Goal: Contribute content: Add original content to the website for others to see

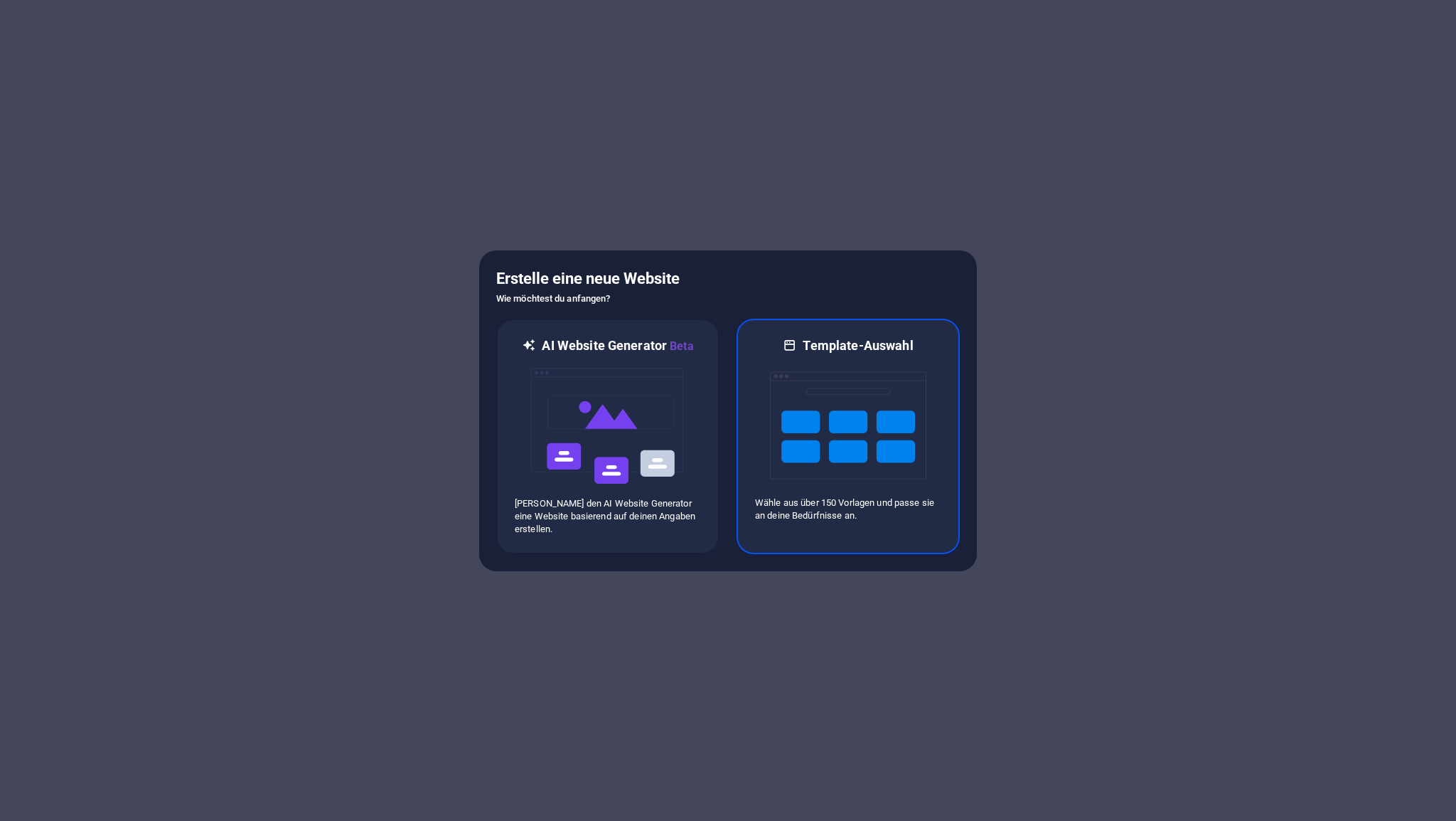
click at [839, 416] on img at bounding box center [848, 425] width 156 height 143
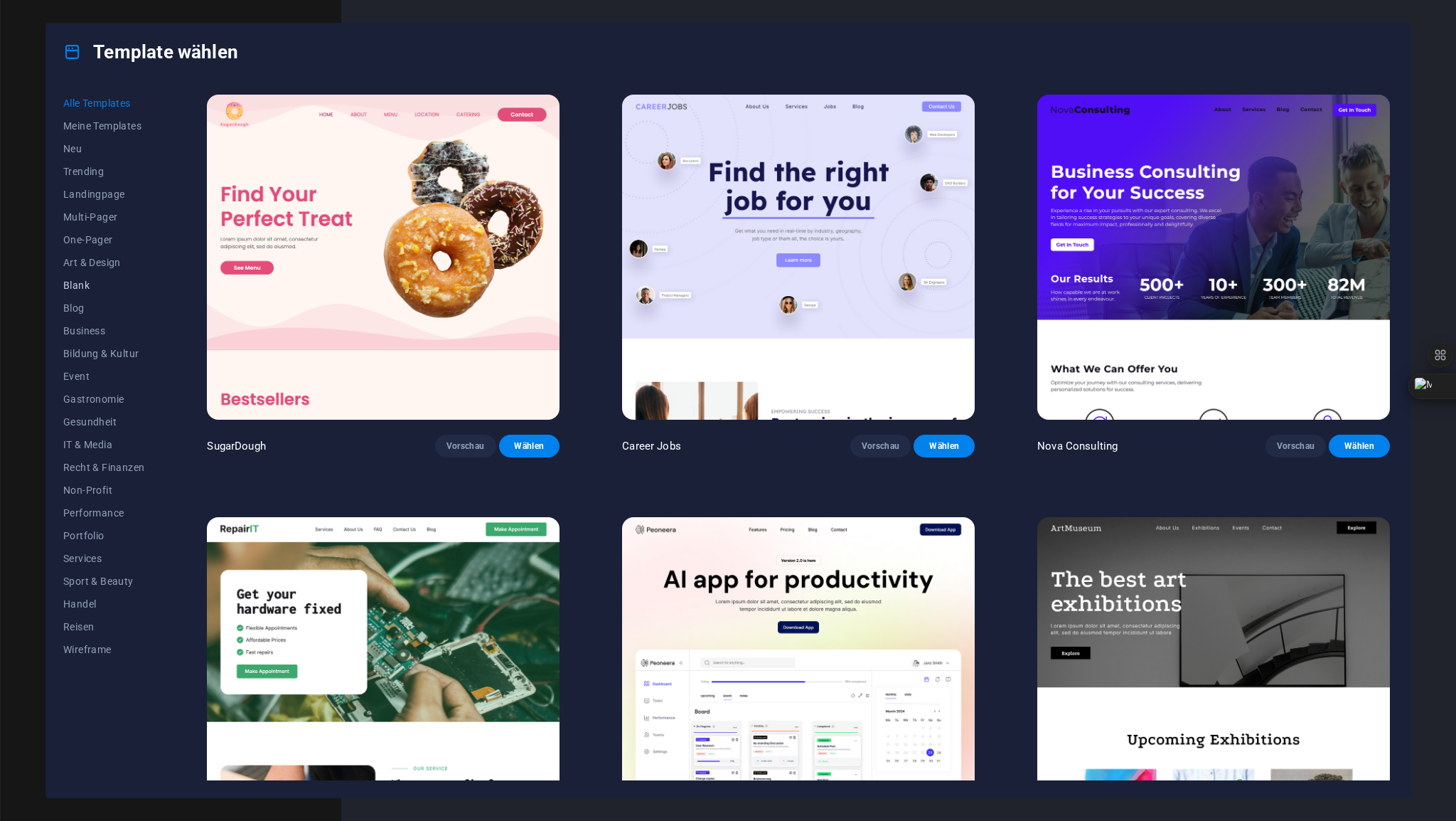
click at [91, 285] on span "Blank" at bounding box center [103, 285] width 81 height 11
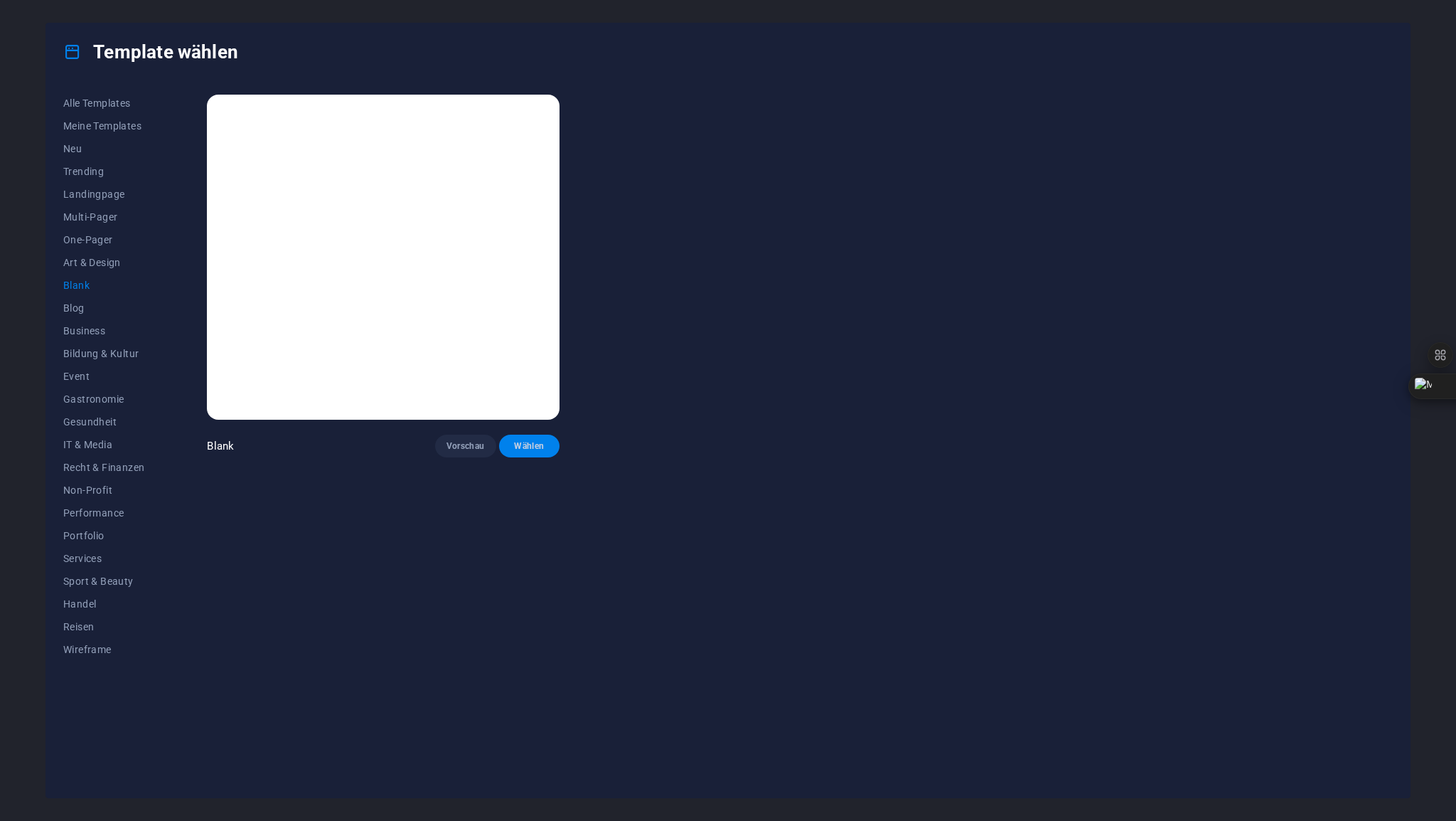
click at [529, 441] on span "Wählen" at bounding box center [530, 446] width 39 height 11
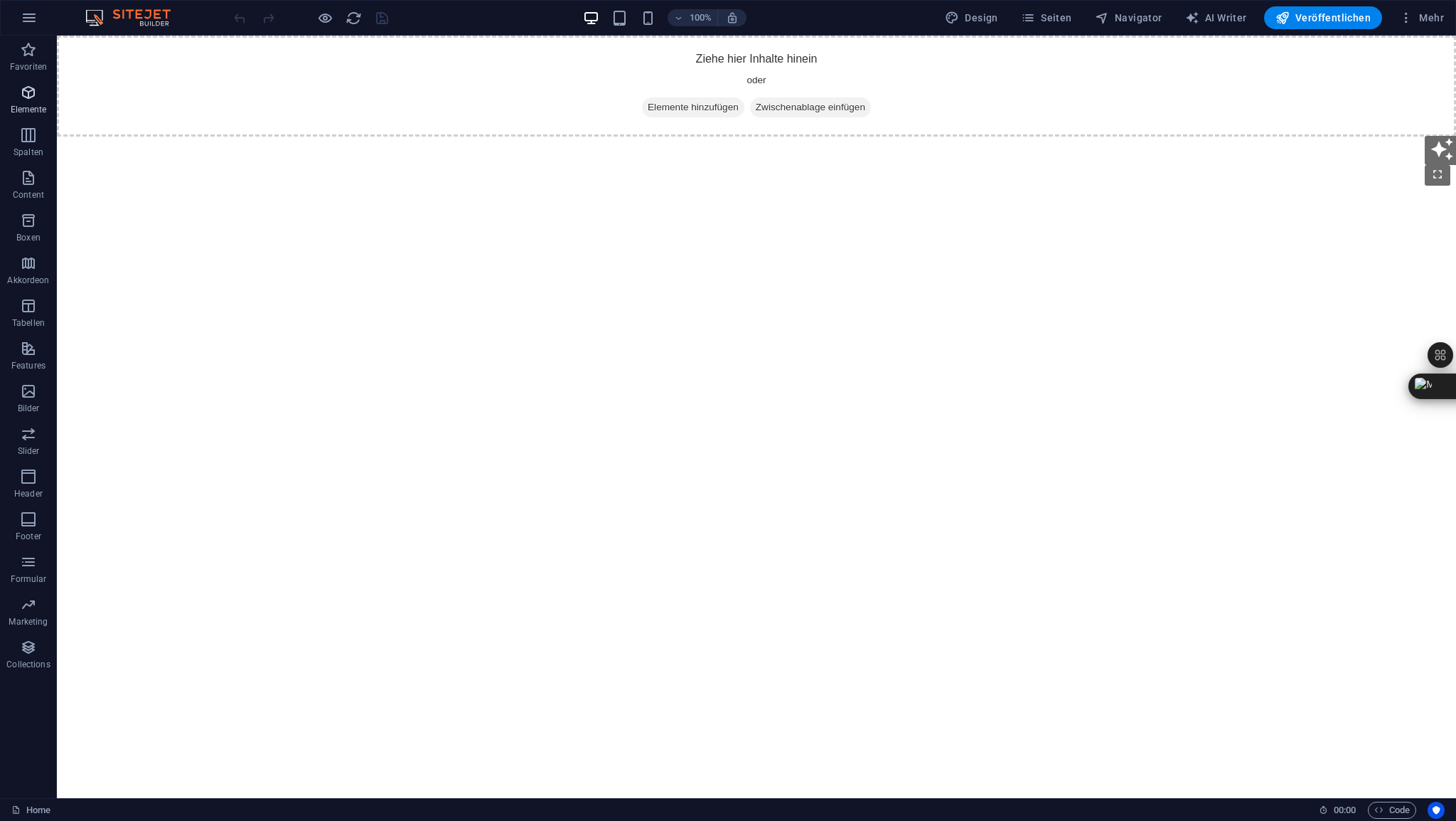
click at [29, 91] on icon "button" at bounding box center [29, 92] width 17 height 17
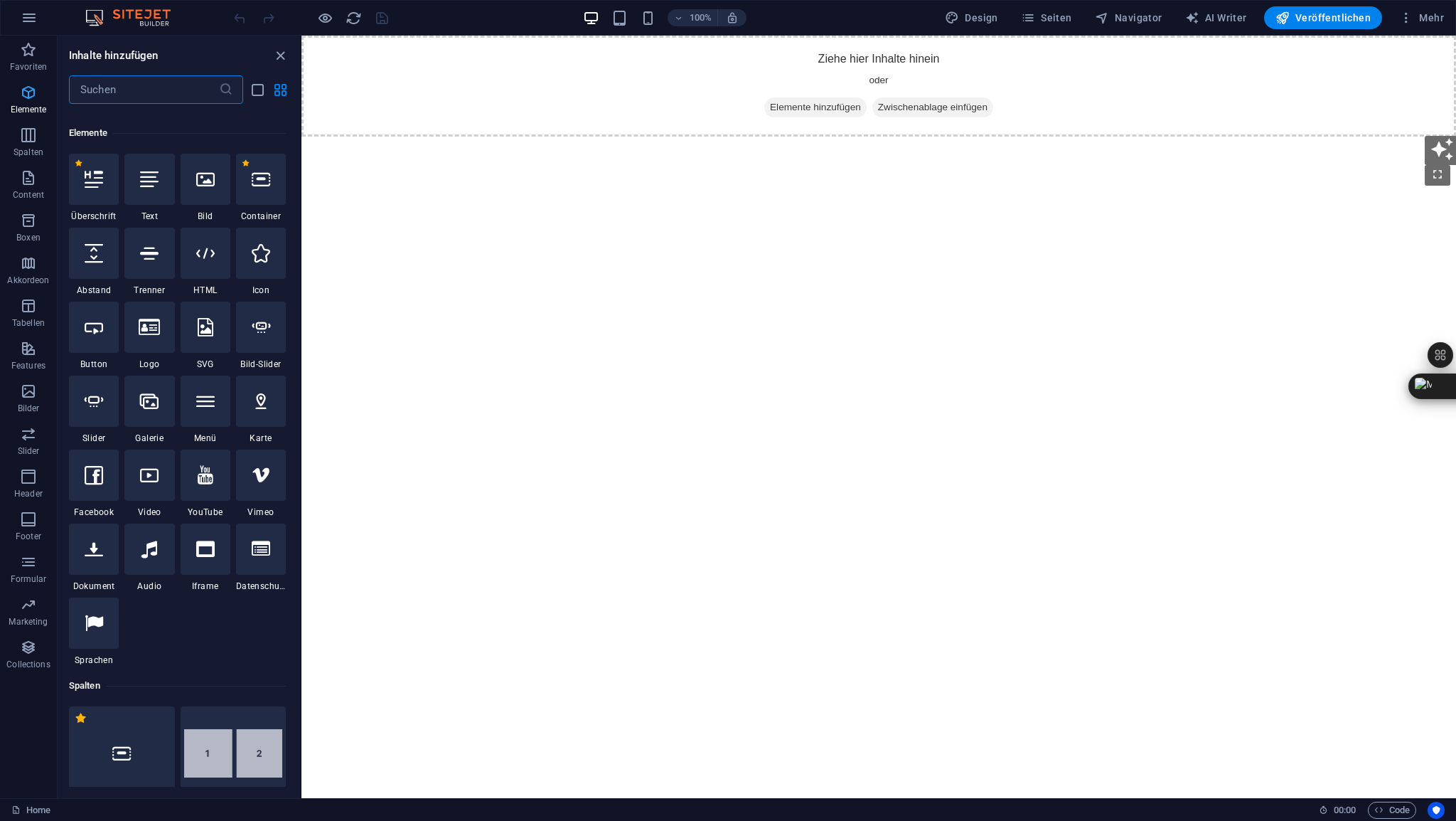
scroll to position [150, 0]
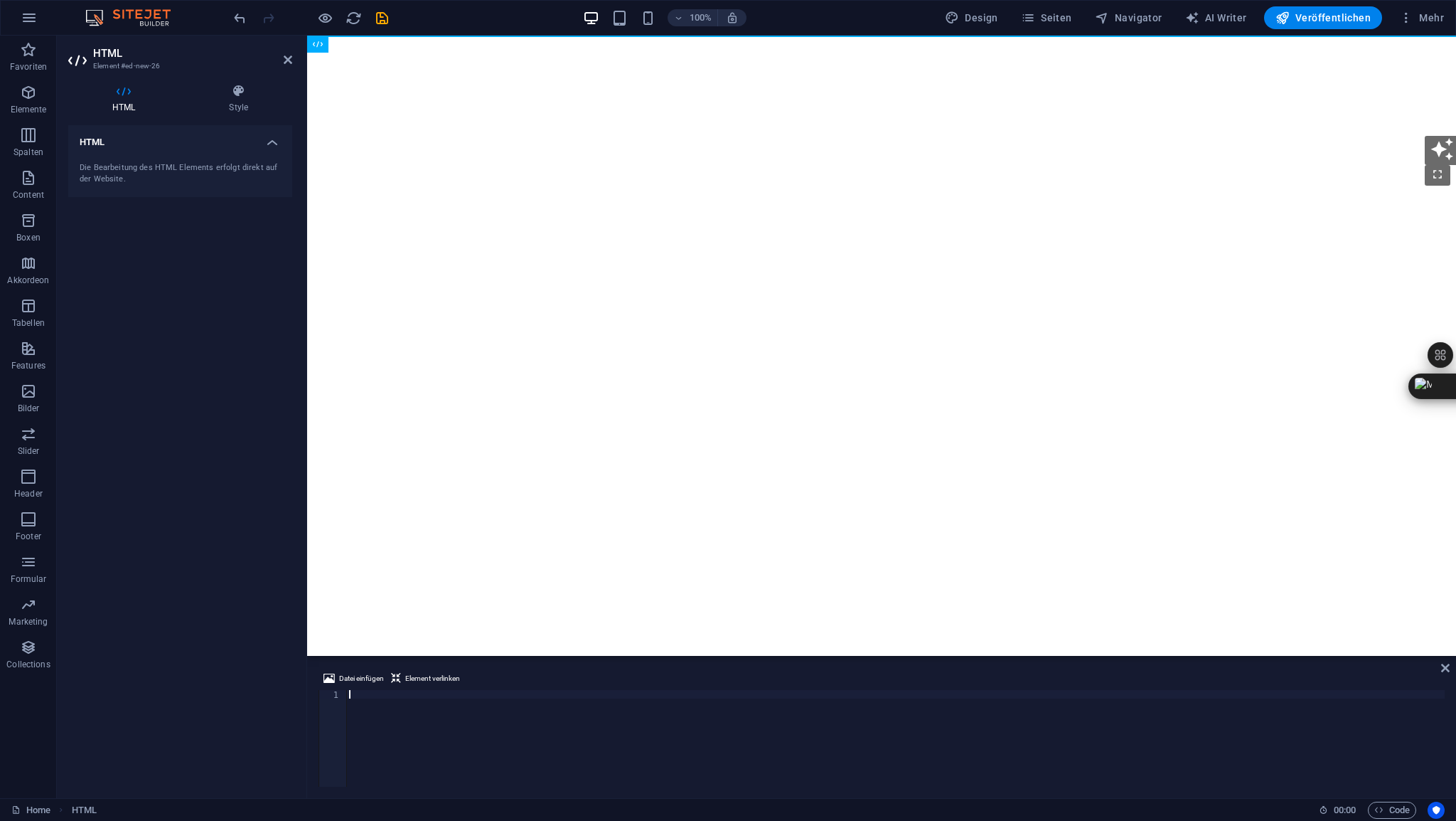
click at [381, 692] on div at bounding box center [895, 746] width 1099 height 114
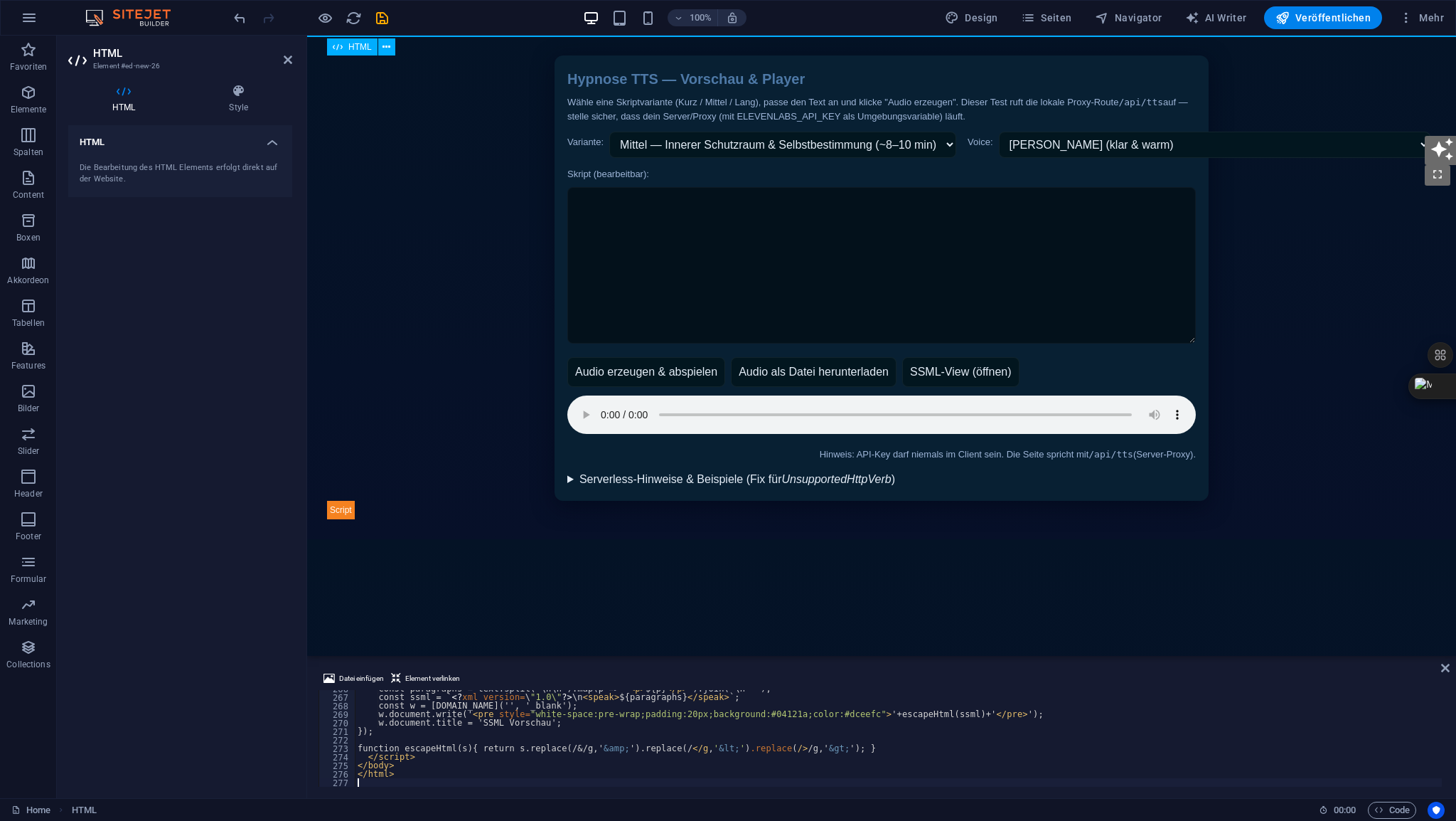
scroll to position [2267, 0]
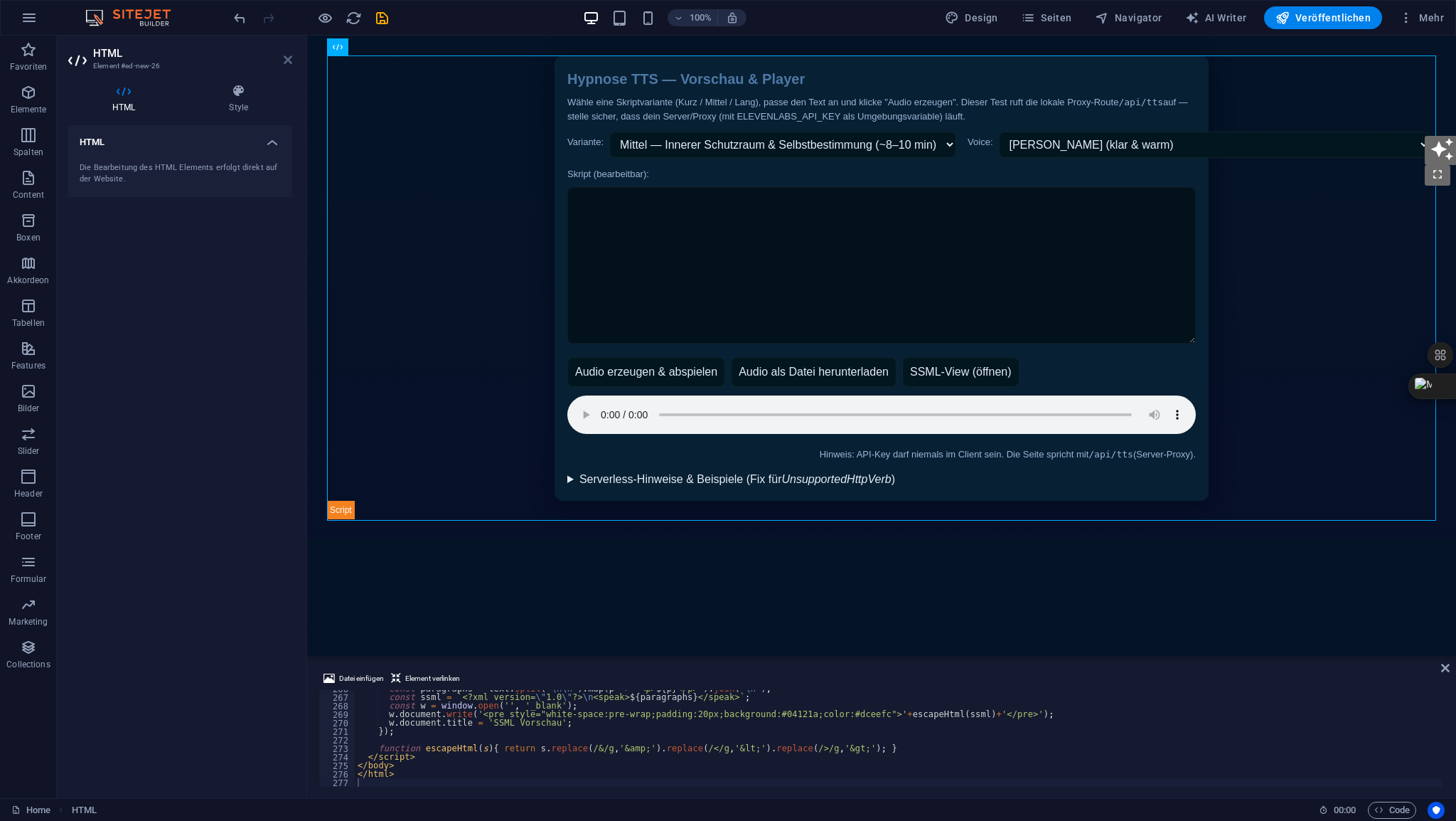
click at [291, 63] on icon at bounding box center [288, 59] width 9 height 11
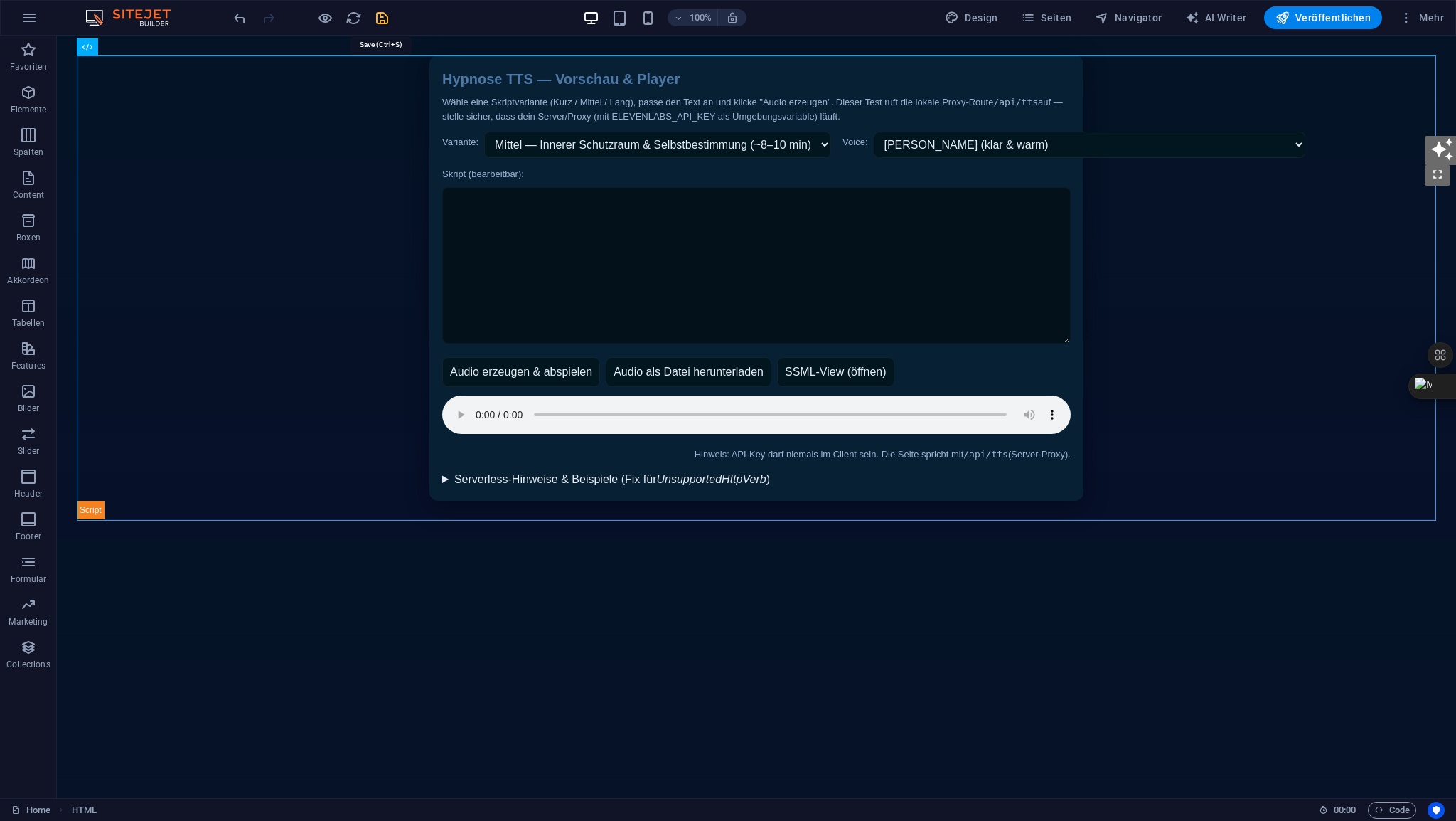
click at [383, 23] on icon "save" at bounding box center [382, 18] width 16 height 16
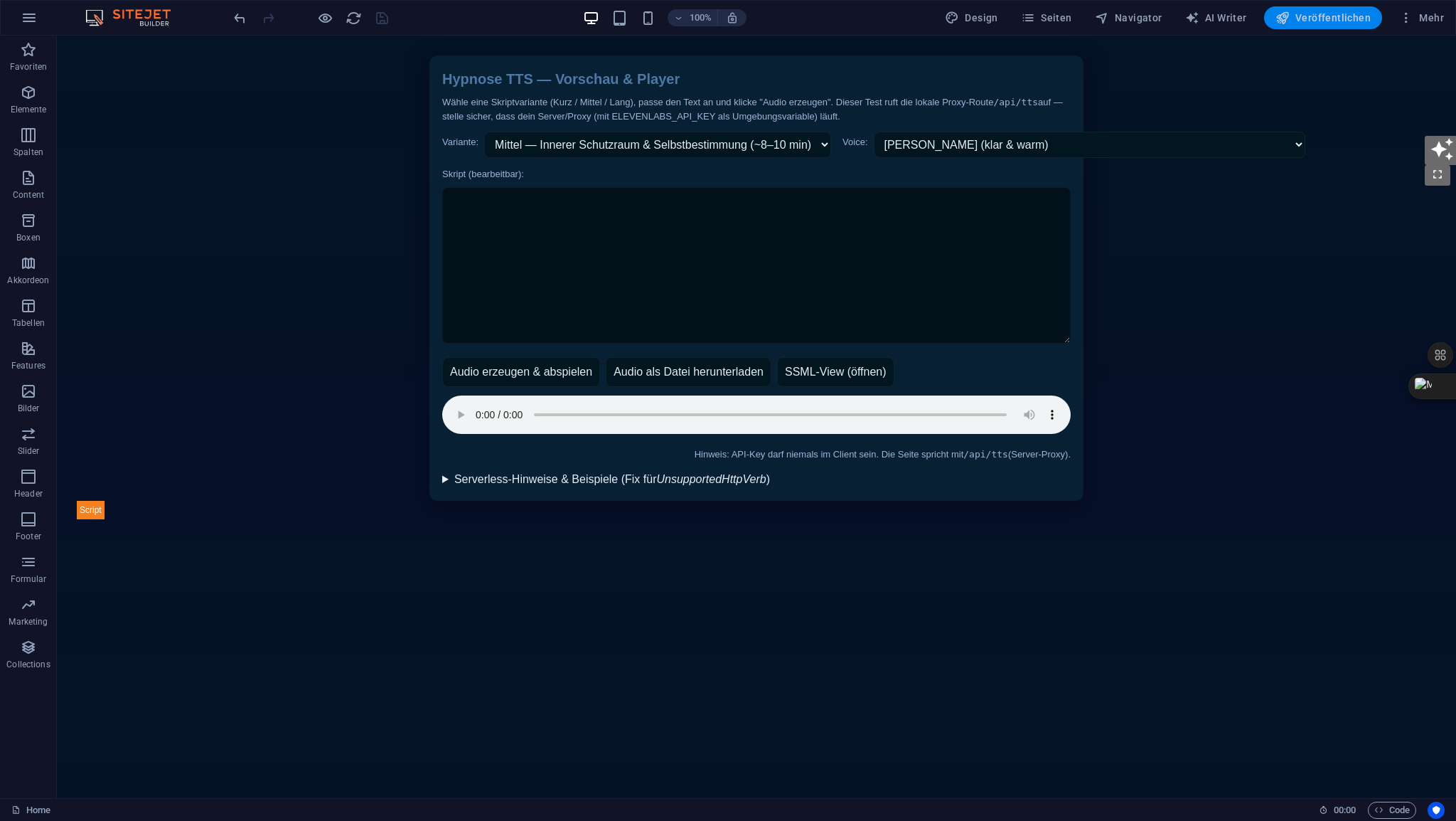
click at [1323, 18] on span "Veröffentlichen" at bounding box center [1323, 18] width 95 height 14
click at [118, 49] on span "HTML" at bounding box center [110, 47] width 24 height 9
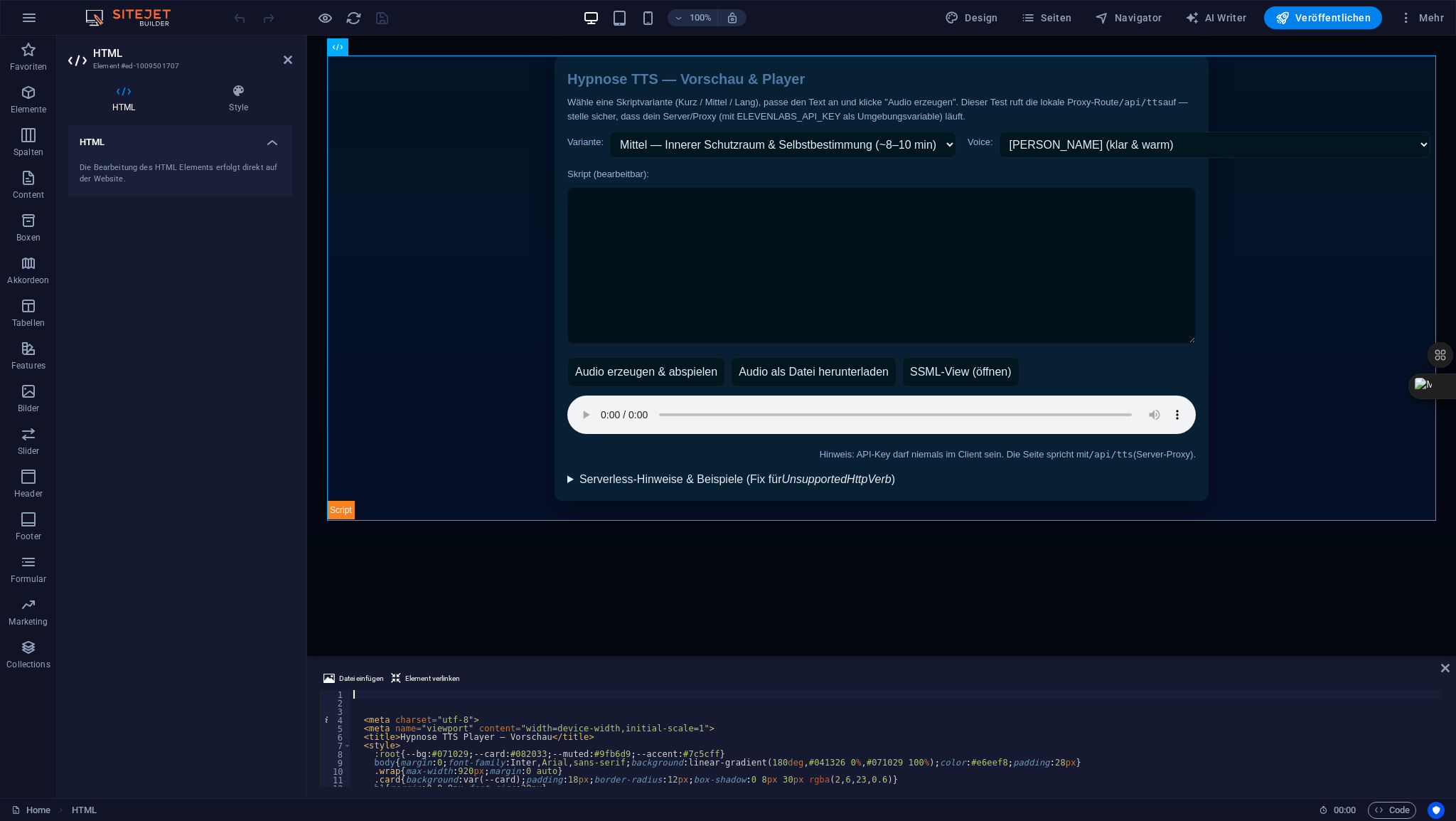
click at [385, 691] on div "< meta charset = "utf-8" > < meta name = "viewport" content = "width=device-wid…" at bounding box center [970, 745] width 1241 height 111
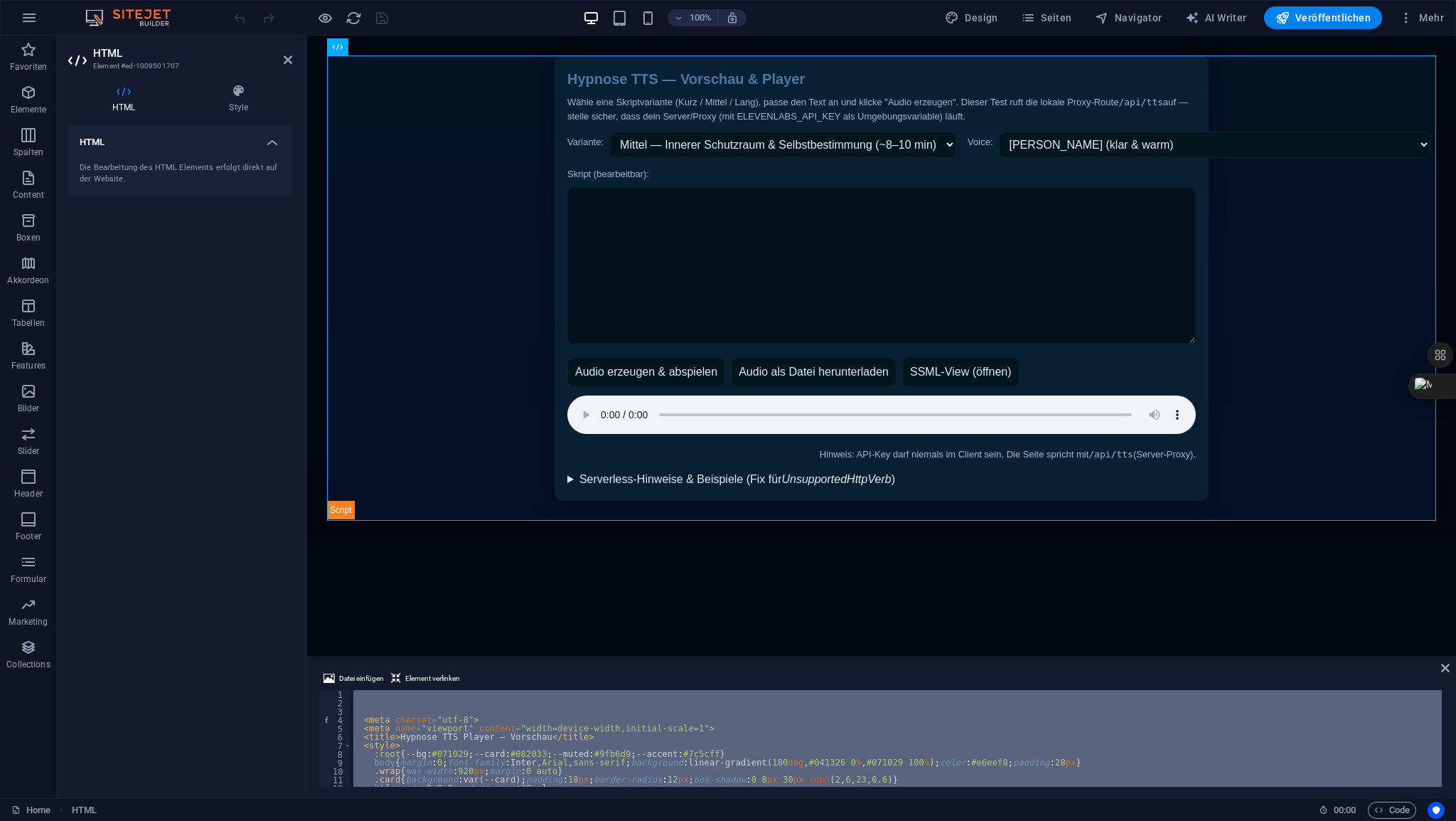
scroll to position [2791, 0]
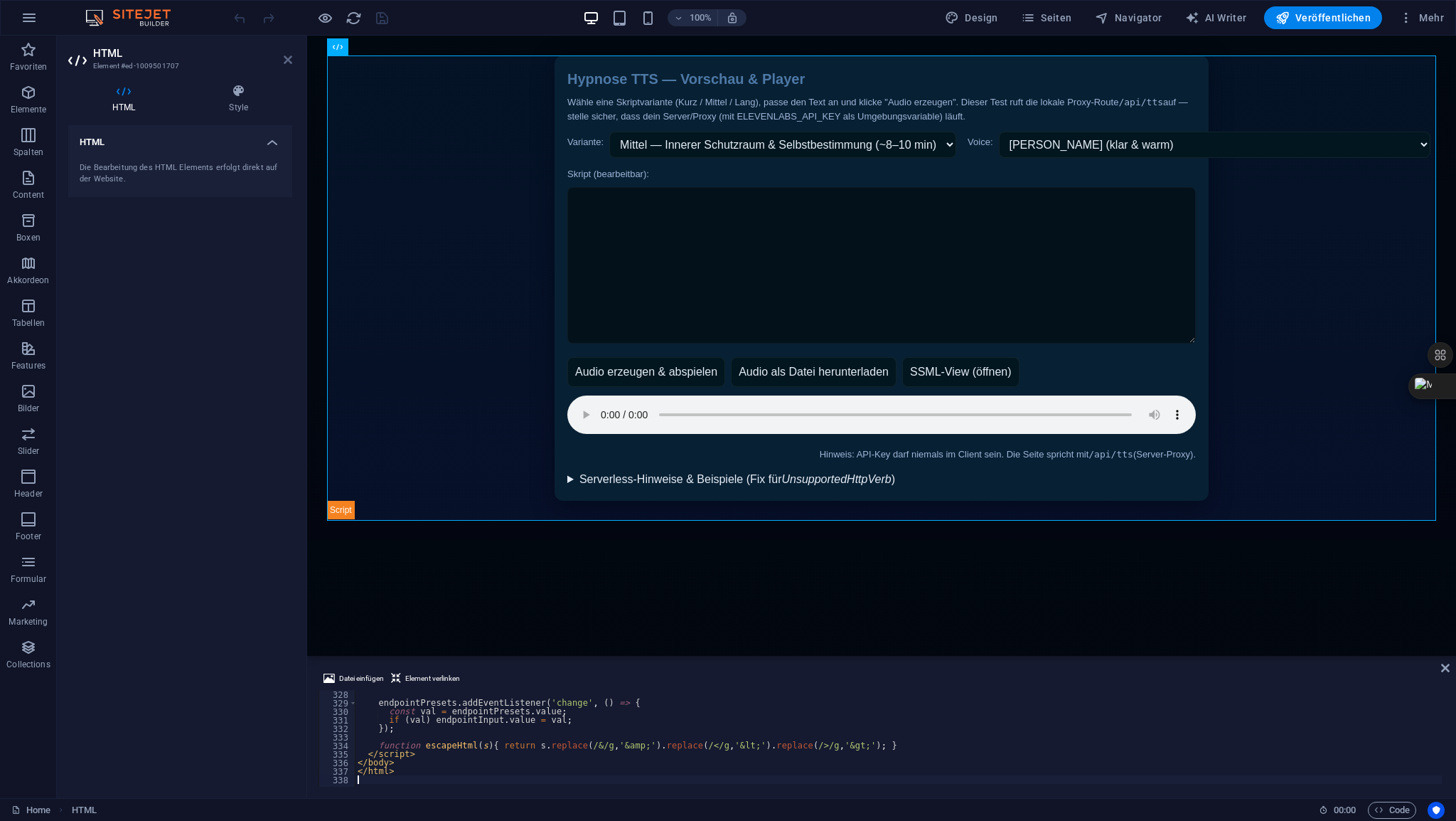
click at [286, 59] on icon at bounding box center [288, 59] width 9 height 11
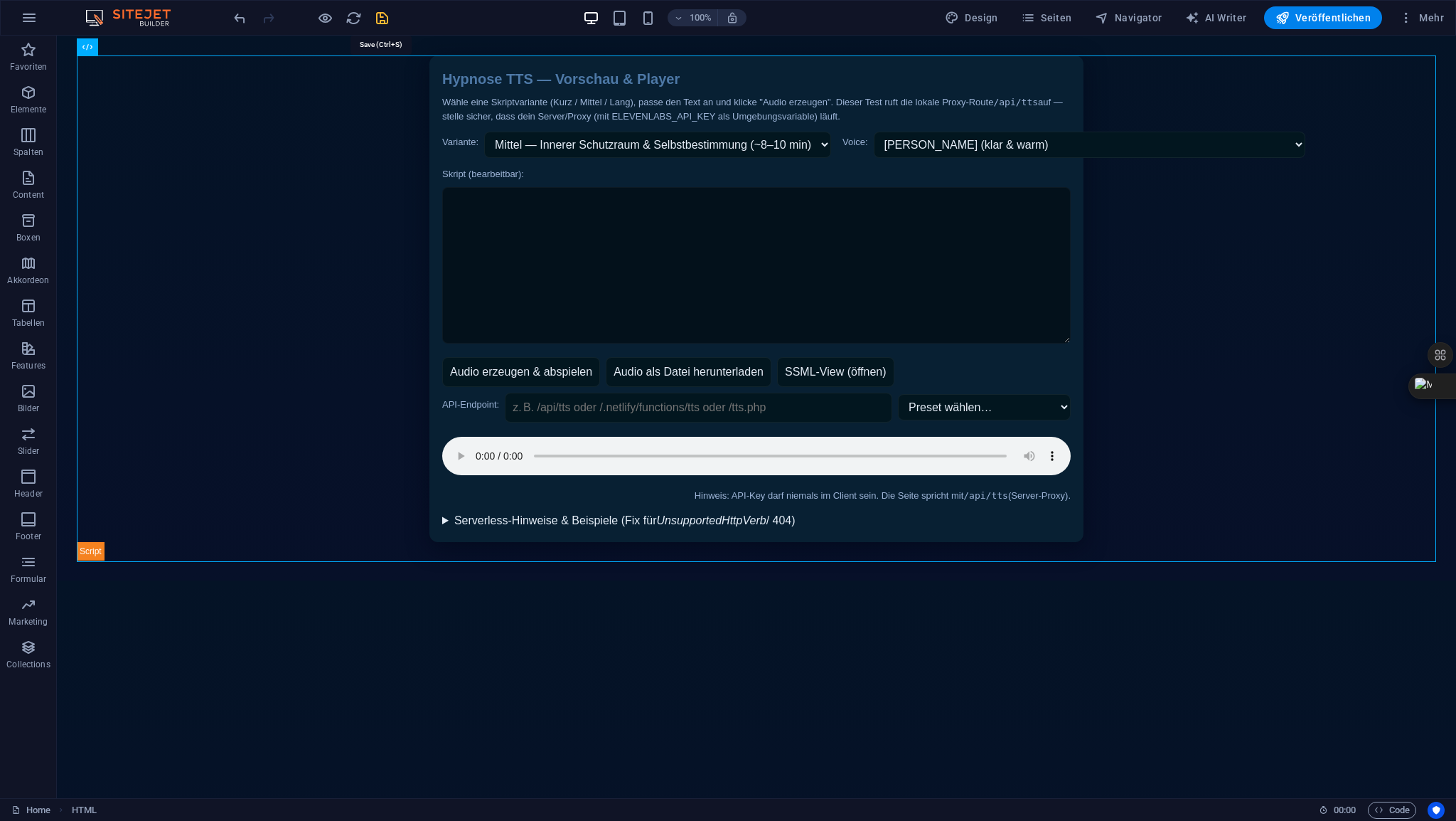
click at [381, 16] on icon "save" at bounding box center [382, 18] width 16 height 16
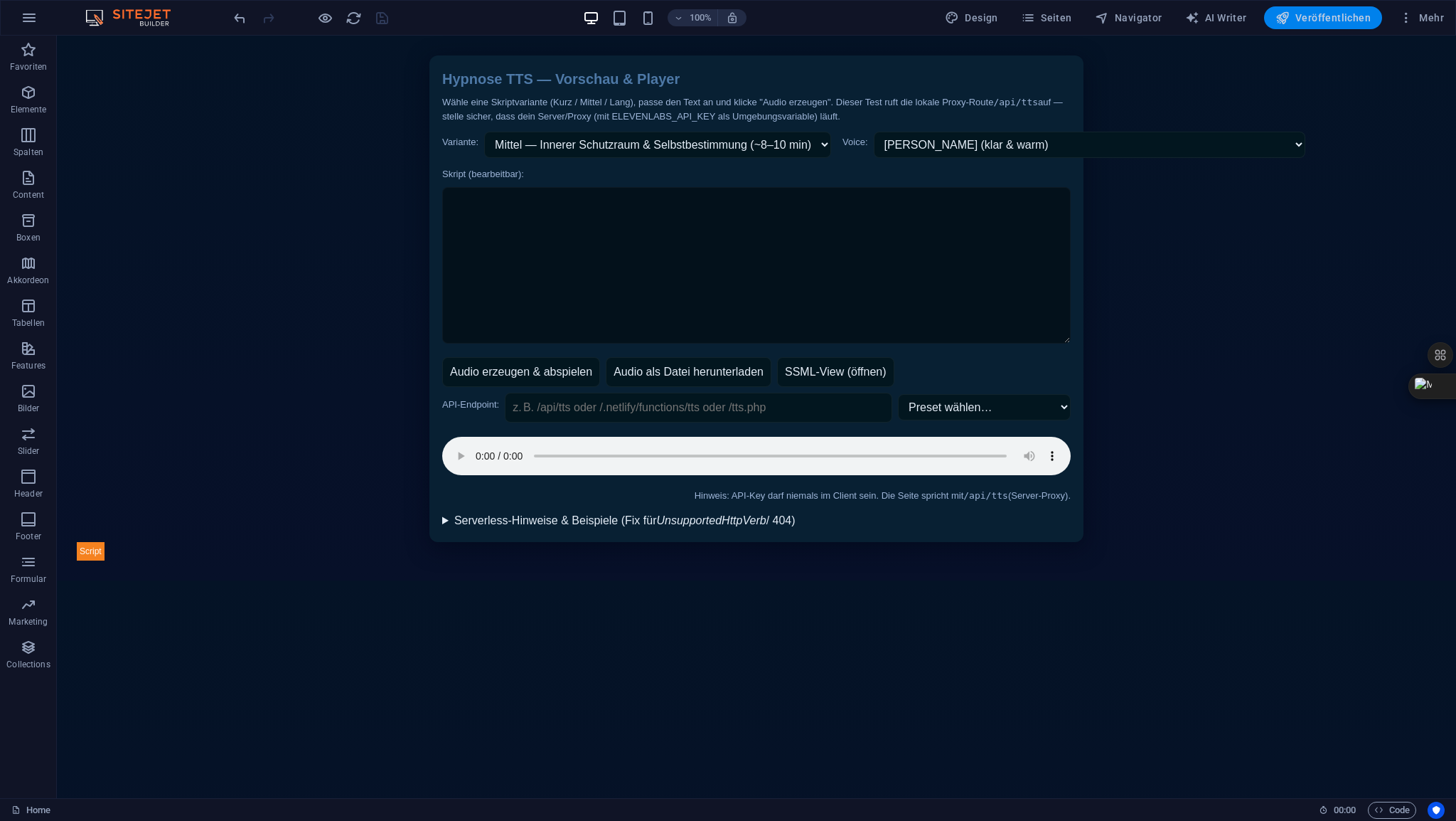
click at [1326, 18] on span "Veröffentlichen" at bounding box center [1323, 18] width 95 height 14
click at [116, 49] on span "HTML" at bounding box center [110, 47] width 24 height 9
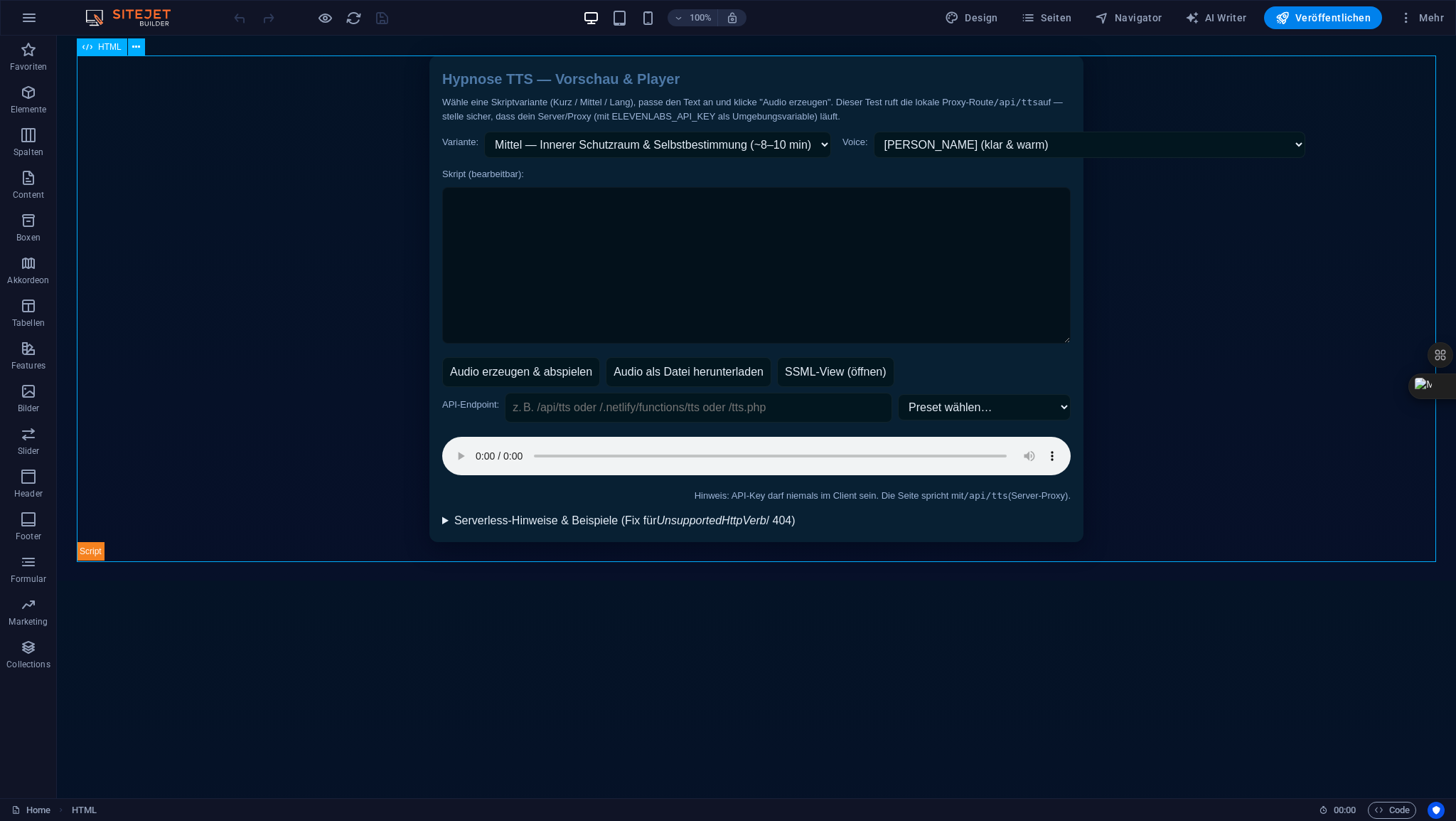
click at [116, 49] on span "HTML" at bounding box center [110, 47] width 24 height 9
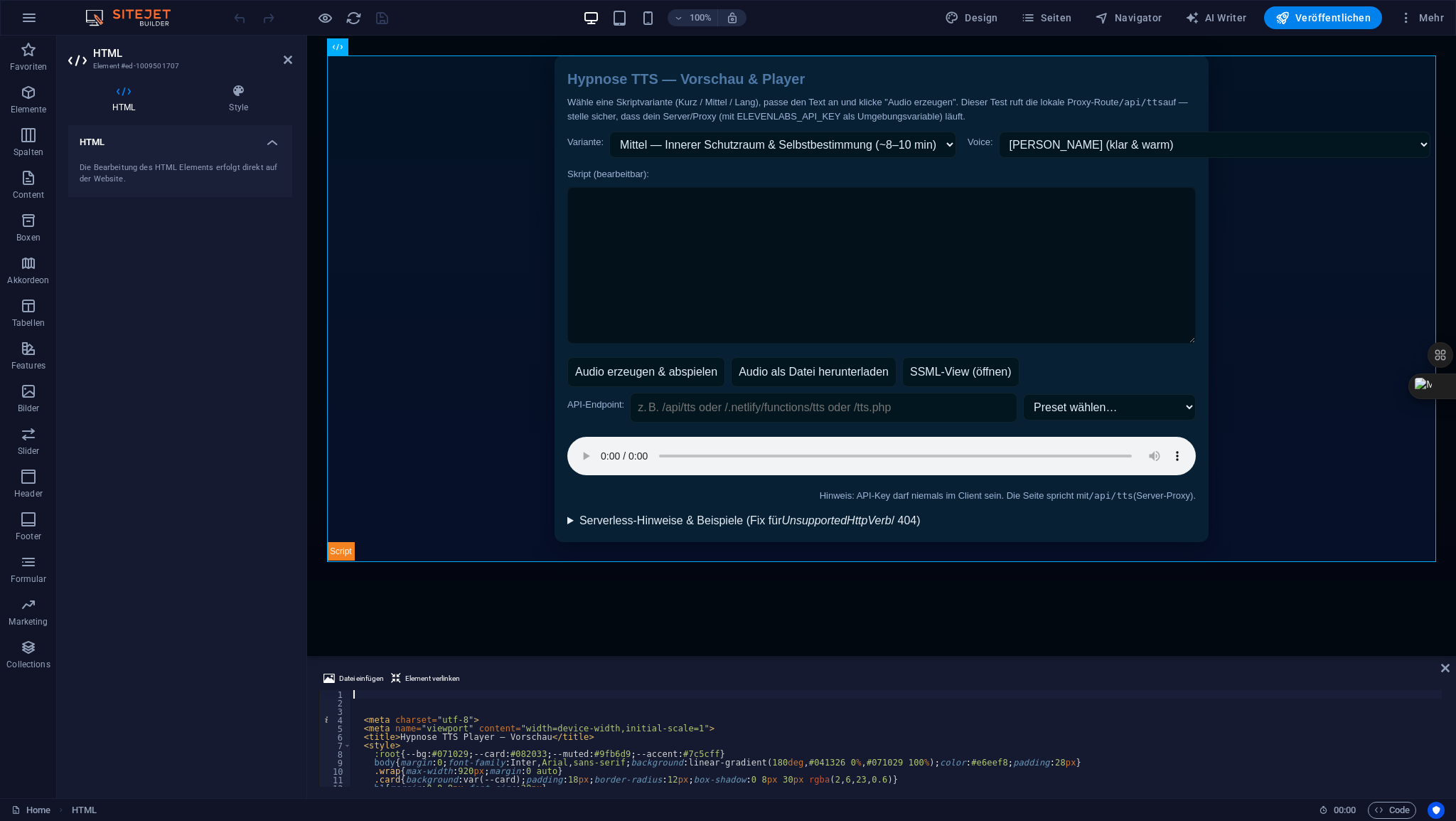
click at [375, 694] on div "< meta charset = "utf-8" > < meta name = "viewport" content = "width=device-wid…" at bounding box center [970, 745] width 1241 height 111
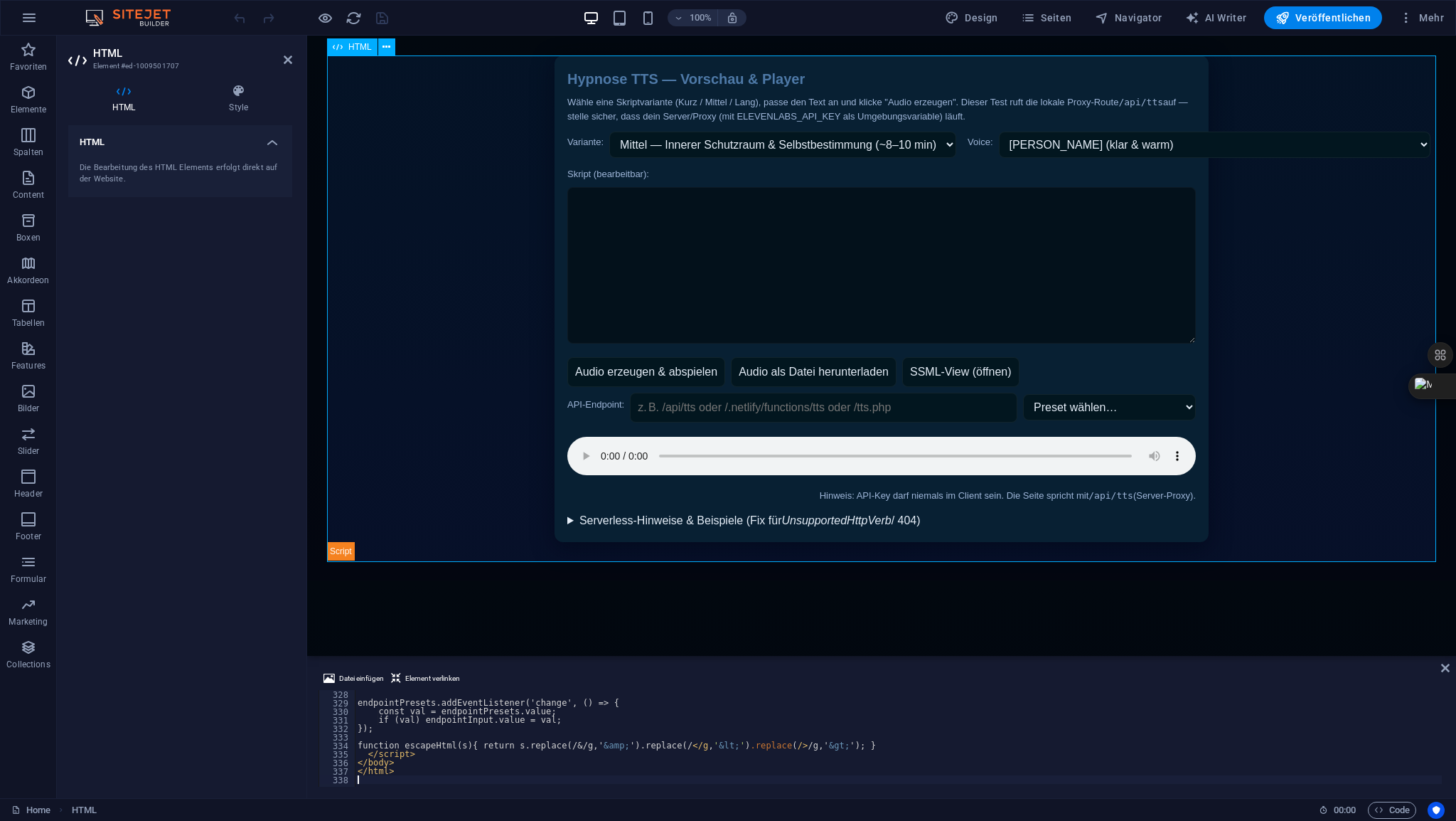
scroll to position [2791, 0]
click at [291, 63] on icon at bounding box center [288, 59] width 9 height 11
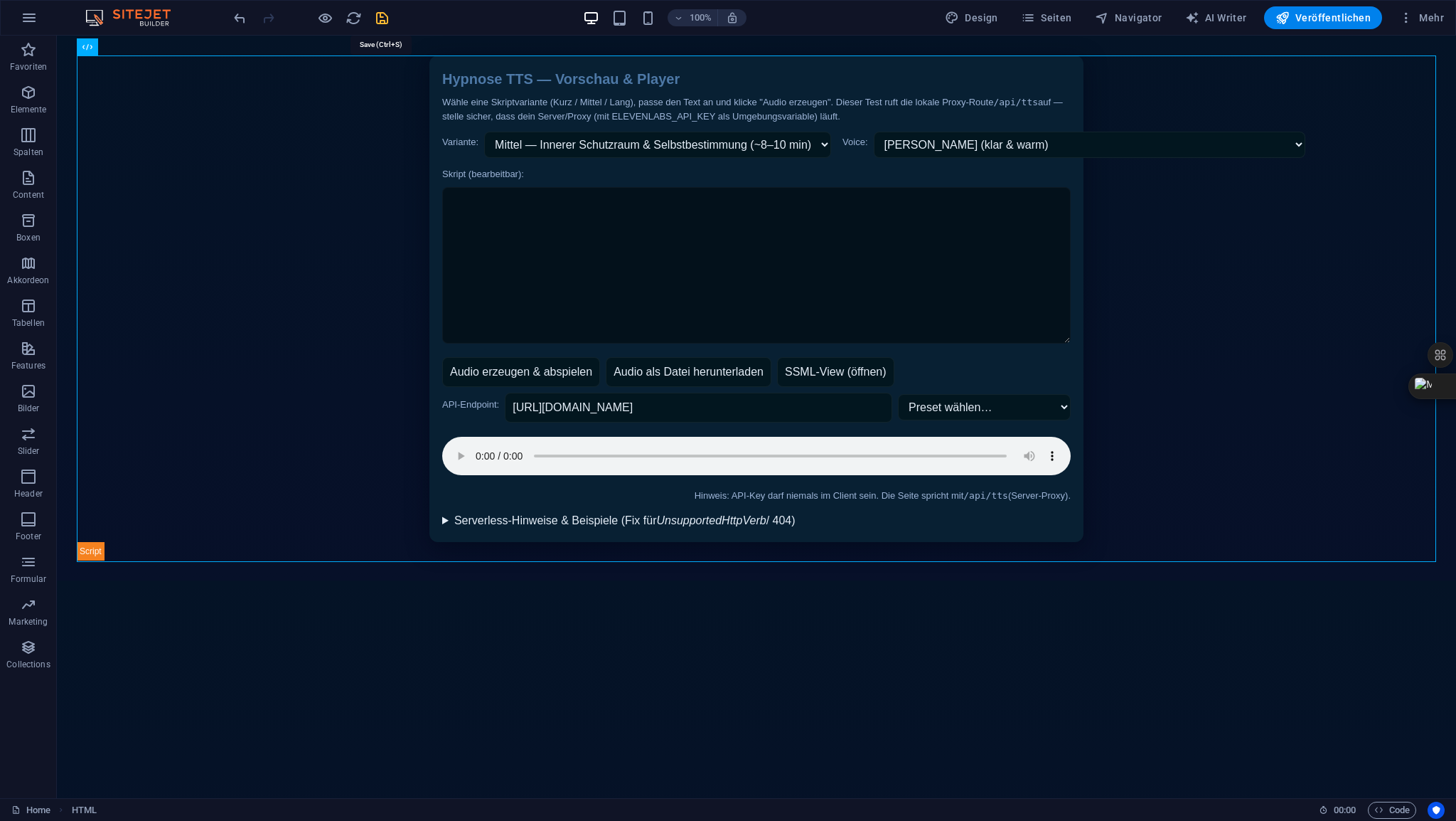
click at [379, 18] on icon "save" at bounding box center [382, 18] width 16 height 16
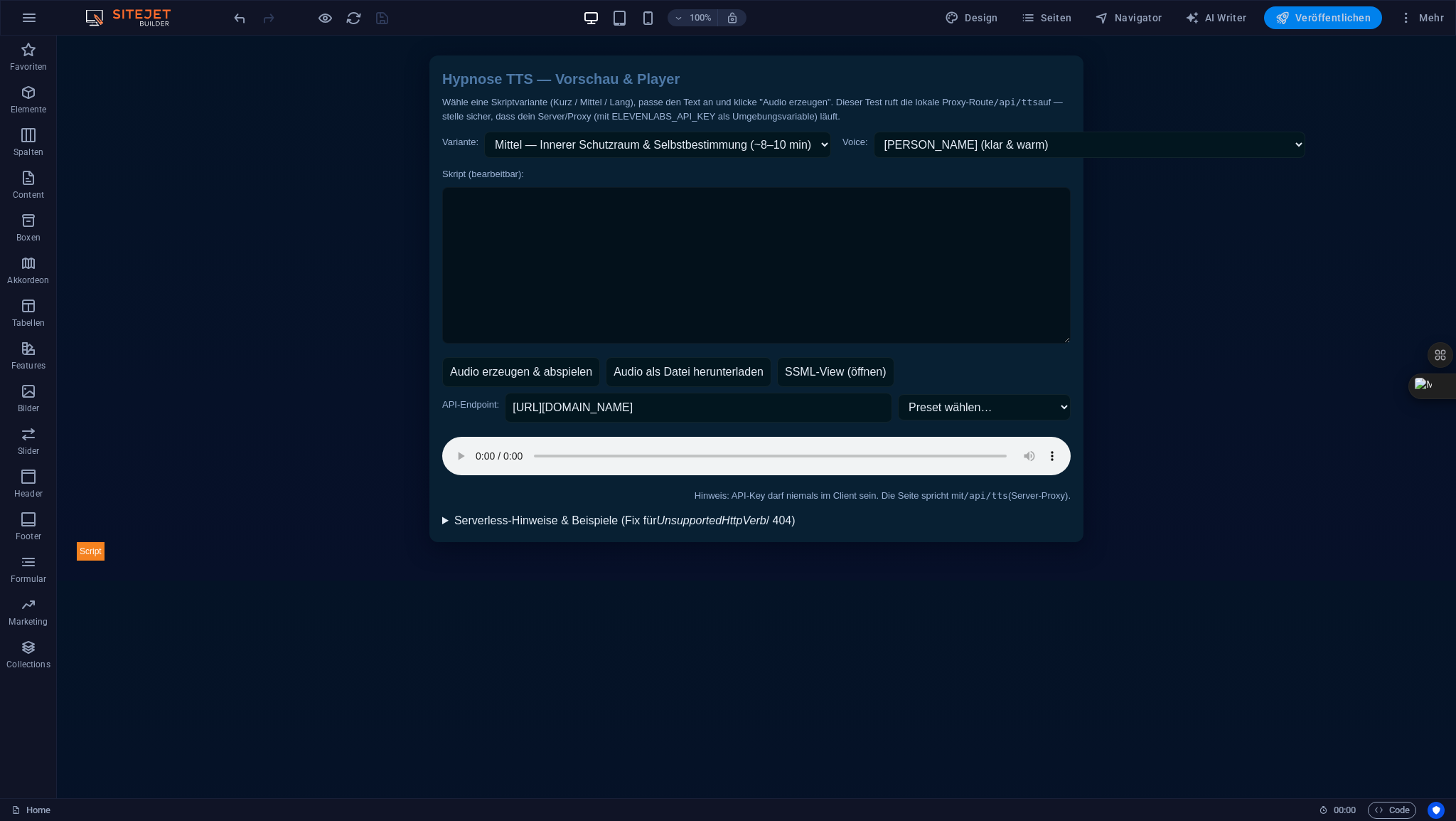
click at [1313, 16] on span "Veröffentlichen" at bounding box center [1323, 18] width 95 height 14
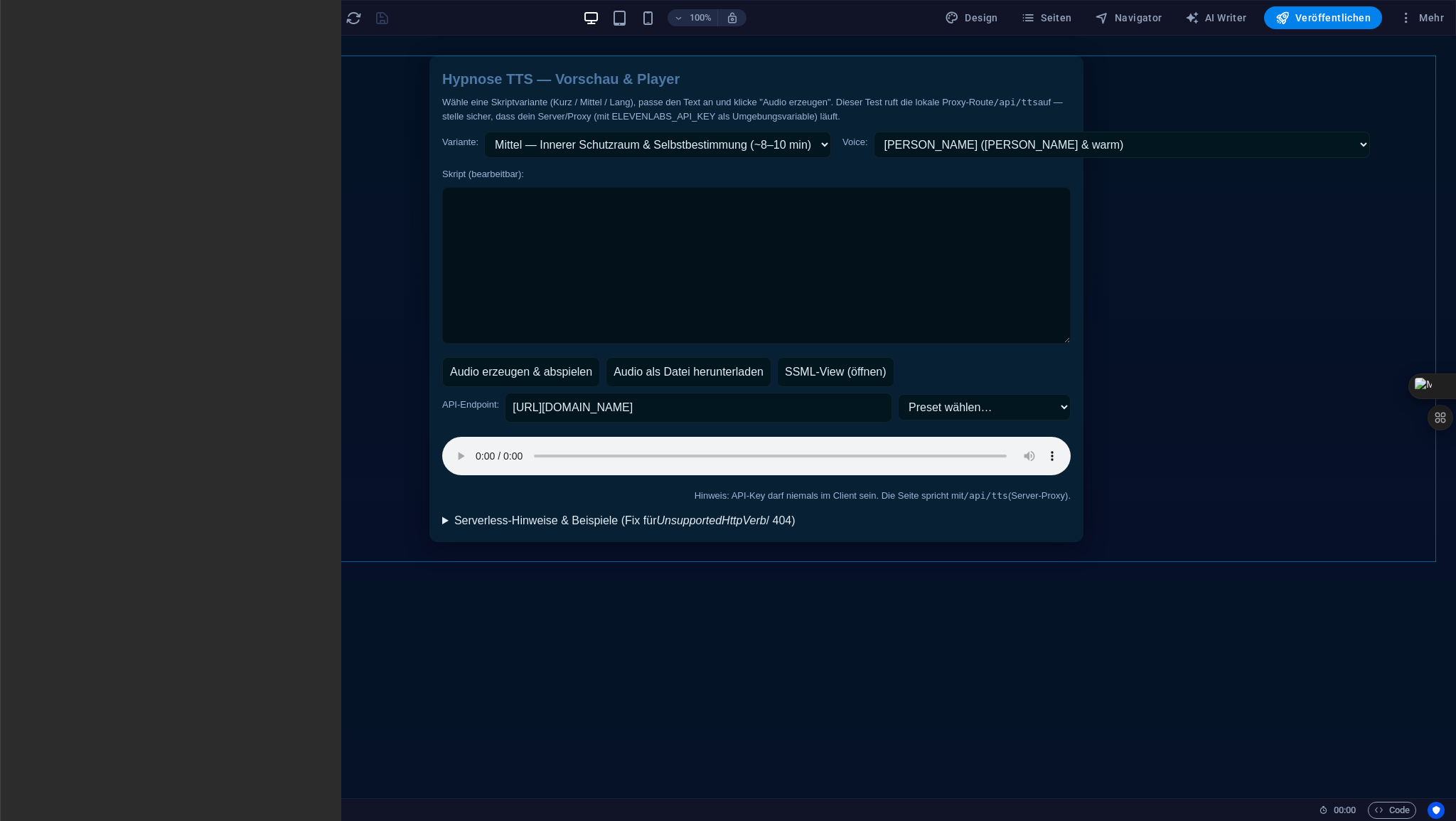
click at [115, 49] on span "HTML" at bounding box center [110, 47] width 24 height 9
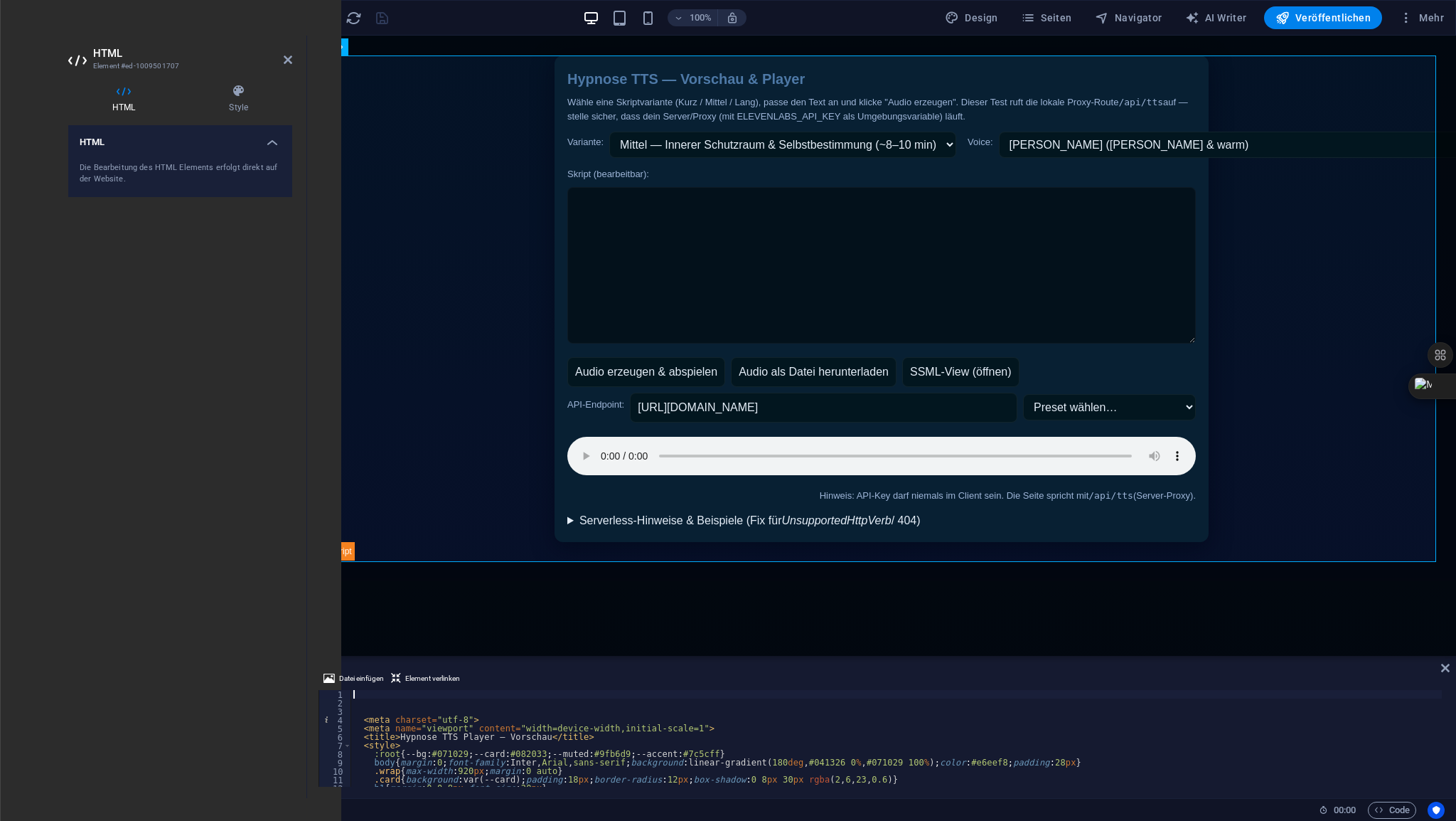
click at [380, 693] on div "< meta charset = "utf-8" > < meta name = "viewport" content = "width=device-wid…" at bounding box center [970, 745] width 1241 height 111
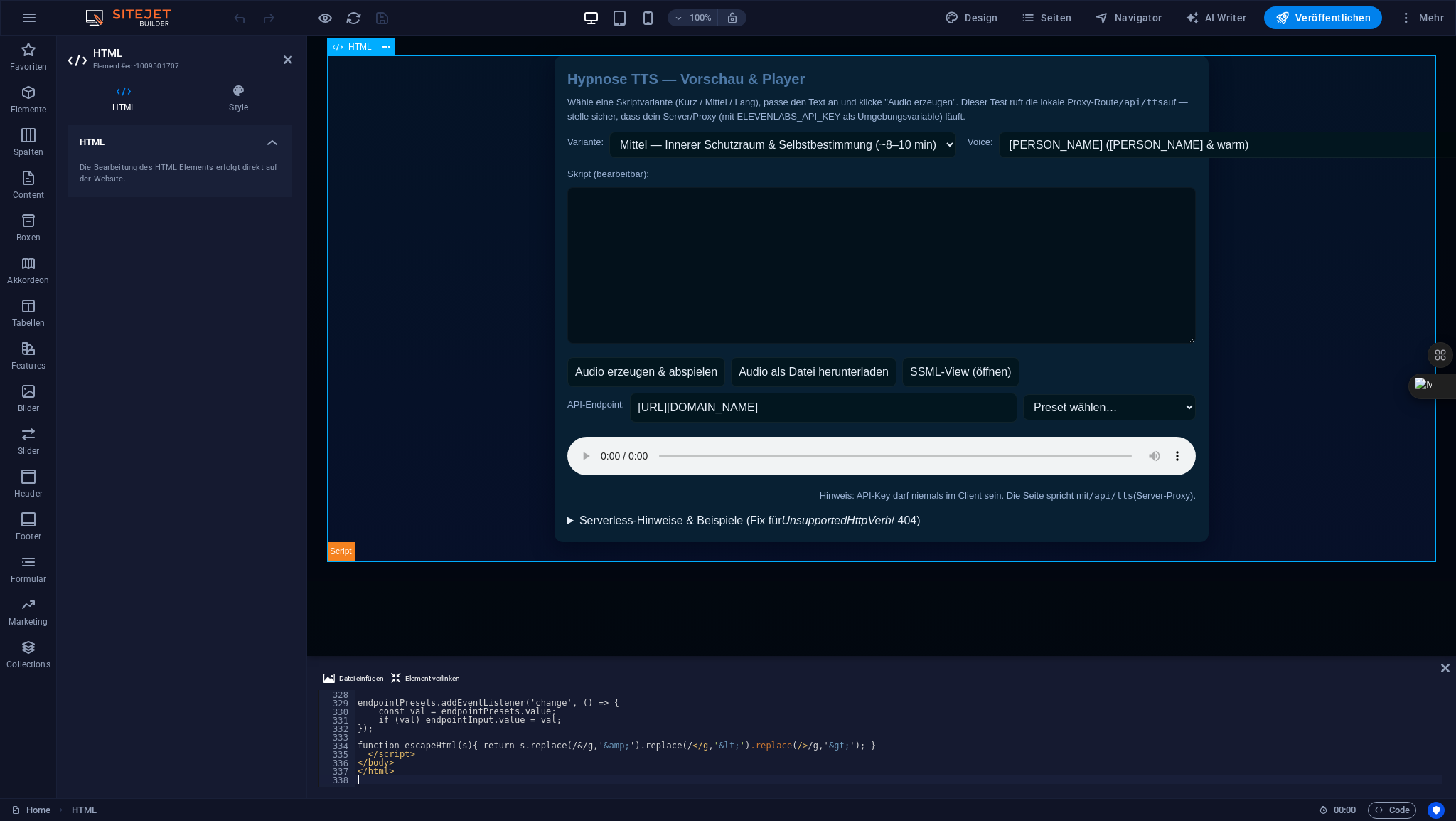
scroll to position [2791, 0]
click at [290, 60] on icon at bounding box center [288, 59] width 9 height 11
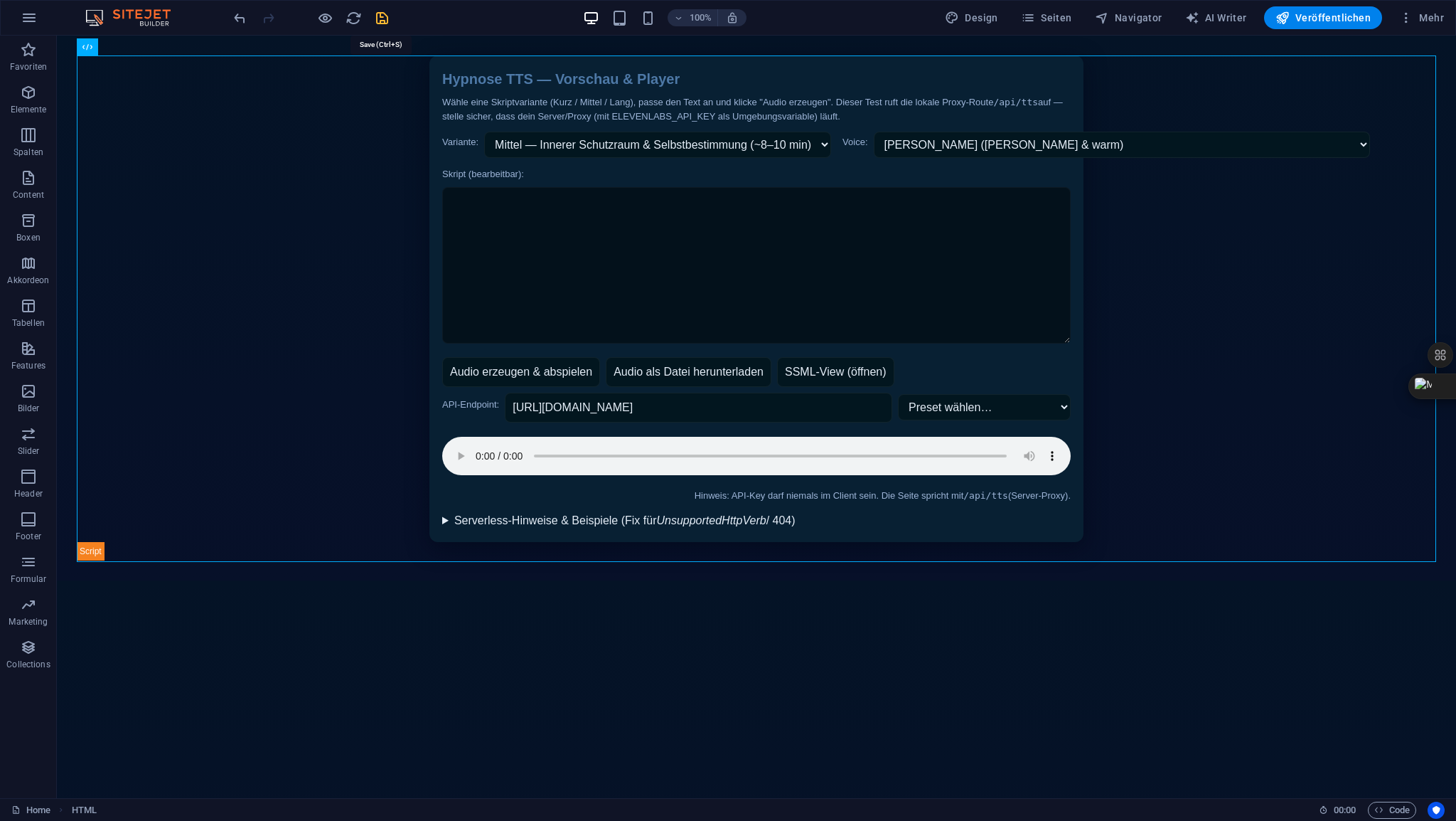
click at [384, 21] on icon "save" at bounding box center [382, 18] width 16 height 16
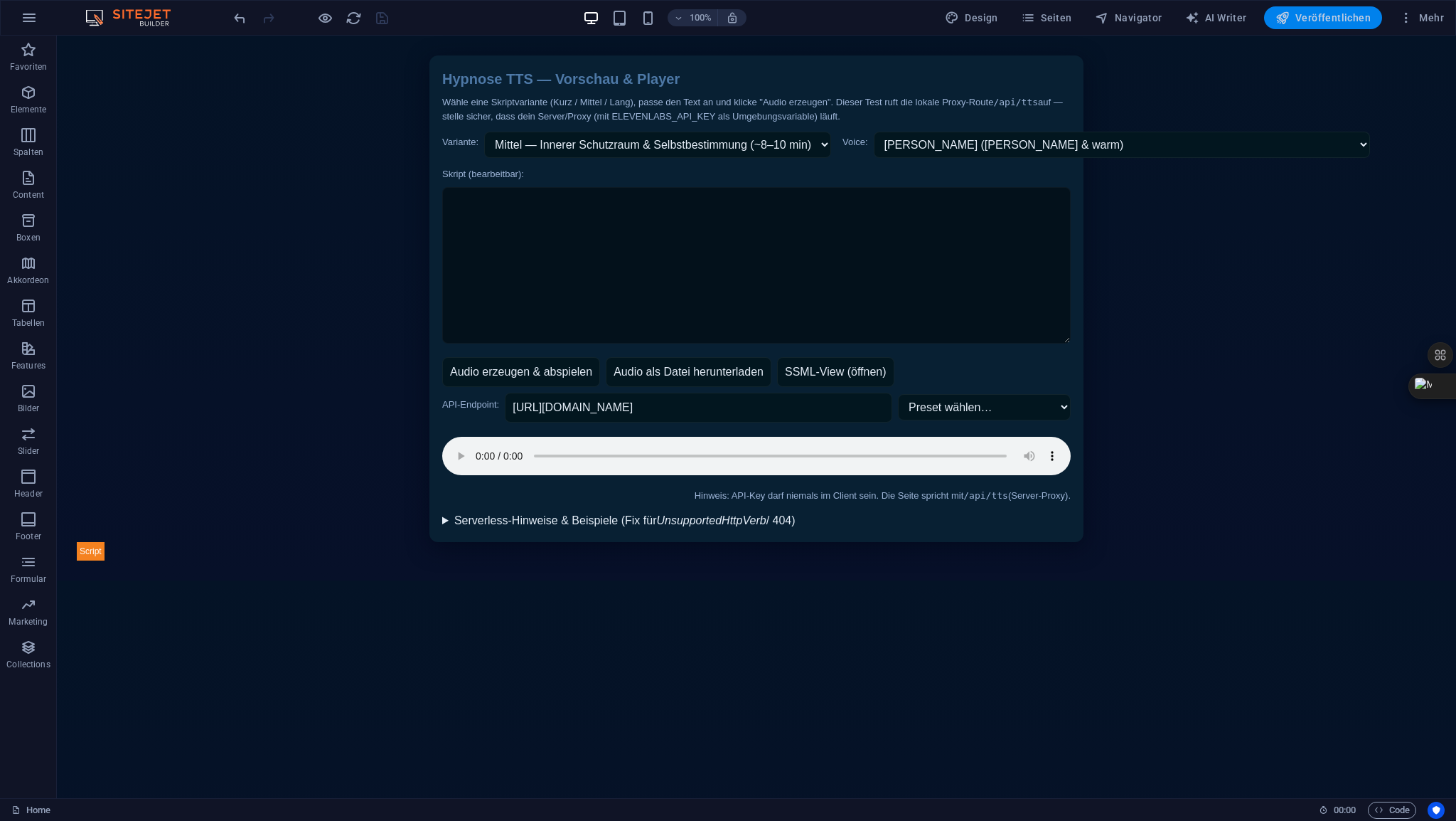
click at [1326, 19] on span "Veröffentlichen" at bounding box center [1323, 18] width 95 height 14
